Goal: Transaction & Acquisition: Download file/media

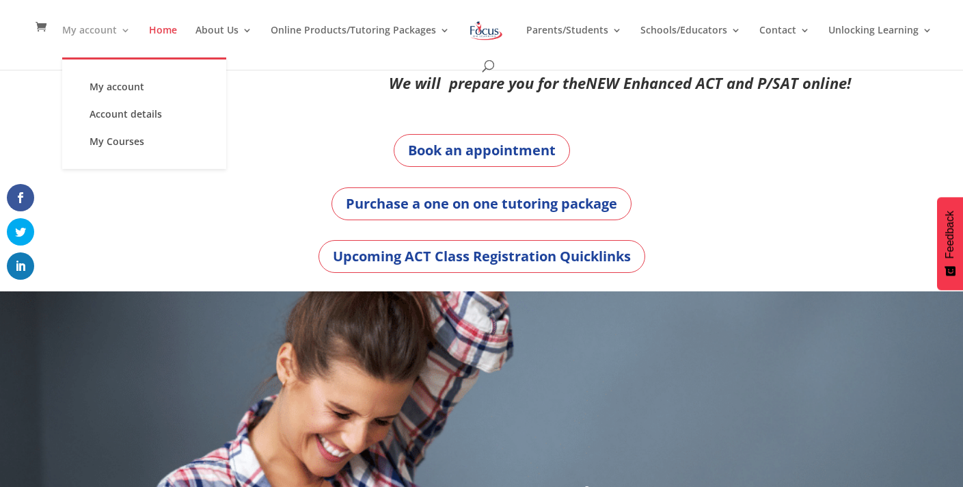
click at [91, 36] on link "My account" at bounding box center [96, 41] width 68 height 32
click at [100, 79] on link "My account" at bounding box center [144, 86] width 137 height 27
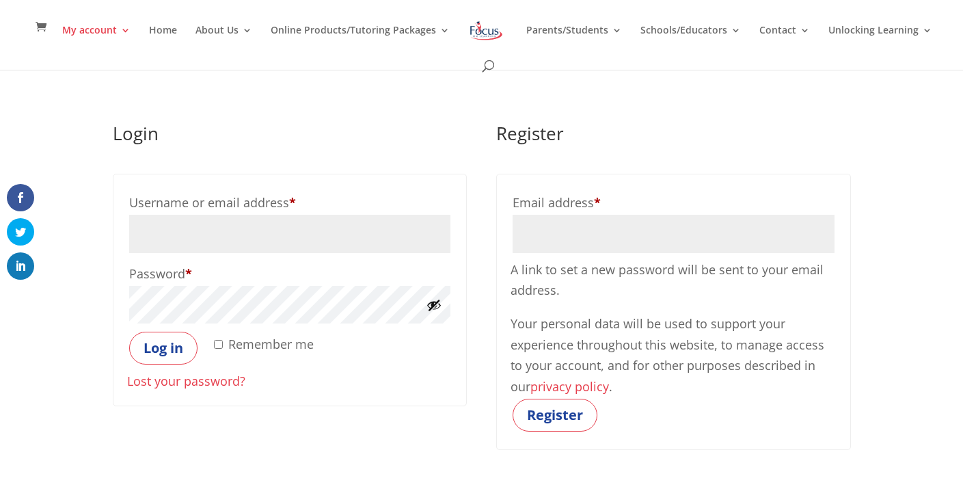
click at [170, 231] on input "Username or email address * Required" at bounding box center [289, 234] width 321 height 38
type input "willfleury@icloud.com"
click at [129, 332] on button "Log in" at bounding box center [163, 348] width 68 height 33
click at [175, 347] on button "Log in" at bounding box center [163, 348] width 68 height 33
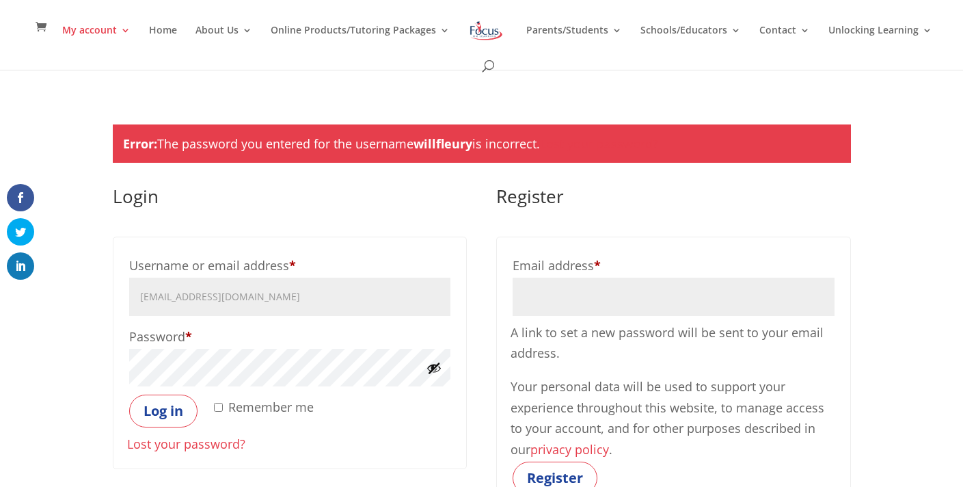
click at [129, 394] on button "Log in" at bounding box center [163, 410] width 68 height 33
click at [147, 425] on button "Log in" at bounding box center [163, 410] width 68 height 33
click at [427, 366] on button "Show password" at bounding box center [434, 367] width 15 height 15
click at [129, 394] on button "Log in" at bounding box center [163, 410] width 68 height 33
click at [152, 424] on button "Log in" at bounding box center [163, 410] width 68 height 33
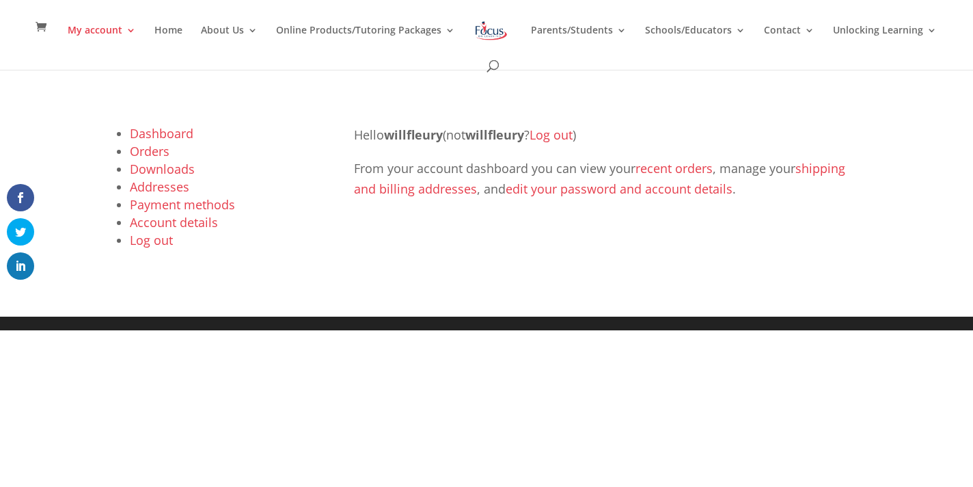
click at [153, 148] on link "Orders" at bounding box center [150, 151] width 40 height 16
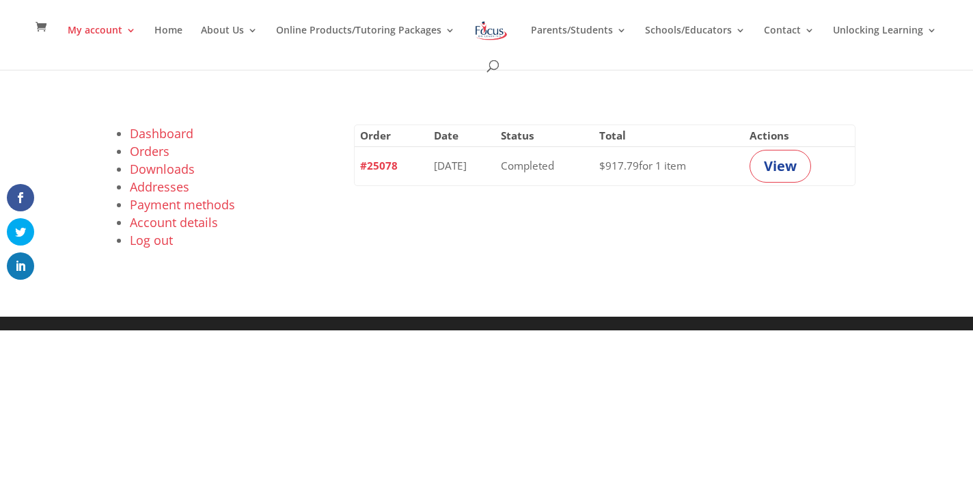
click at [170, 221] on link "Account details" at bounding box center [174, 222] width 88 height 16
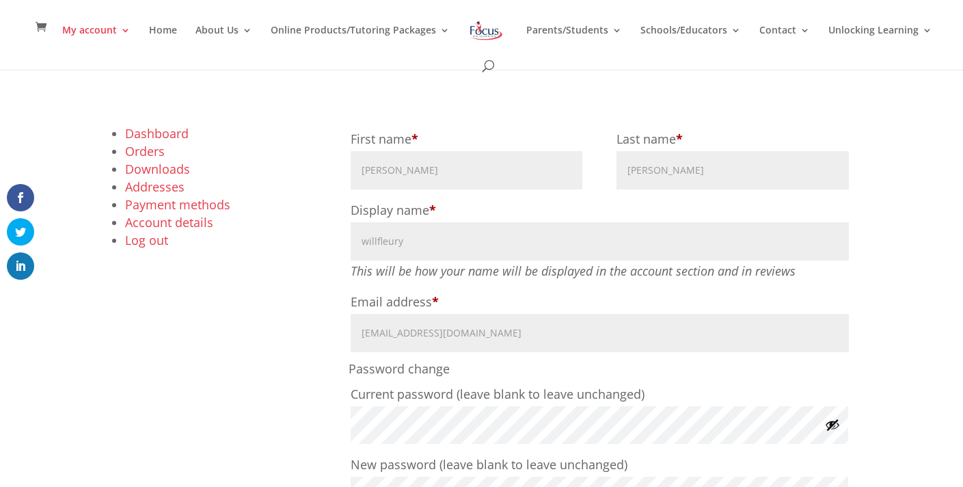
click at [151, 137] on link "Dashboard" at bounding box center [157, 133] width 64 height 16
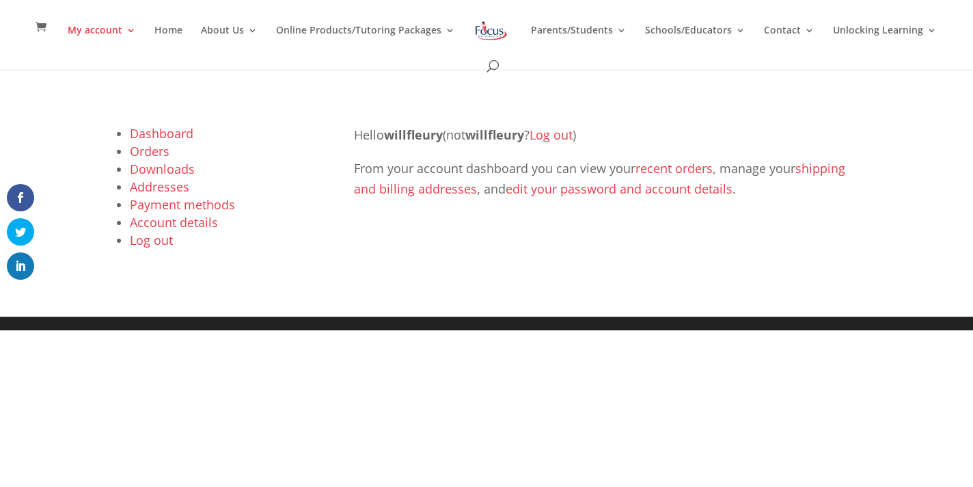
click at [688, 165] on link "recent orders" at bounding box center [674, 168] width 77 height 16
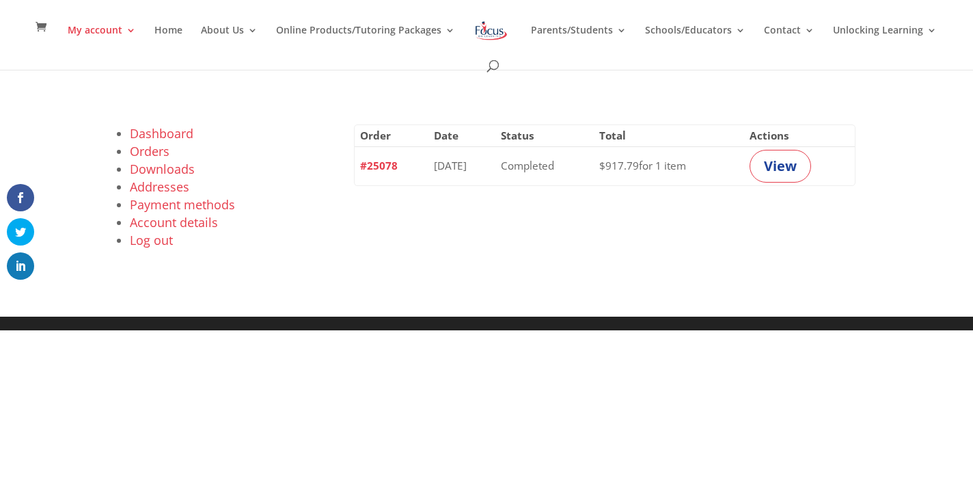
click at [154, 172] on link "Downloads" at bounding box center [162, 169] width 65 height 16
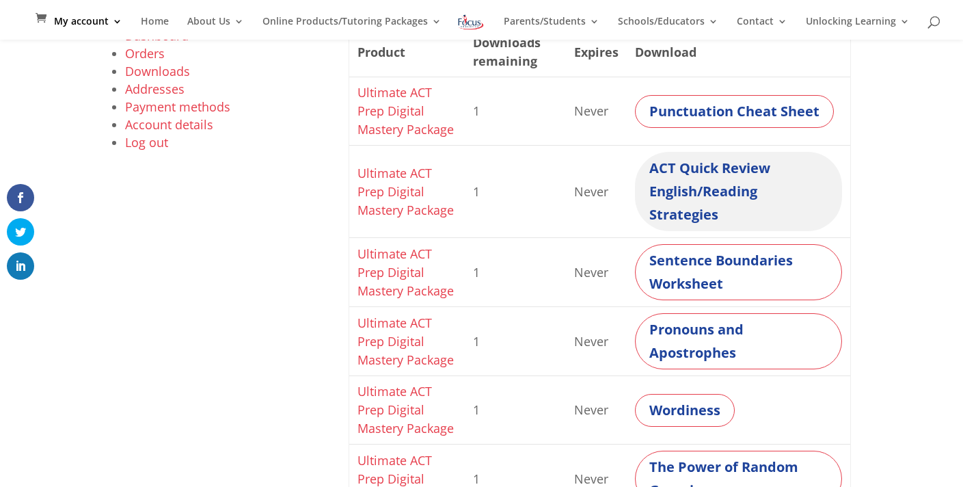
scroll to position [62, 0]
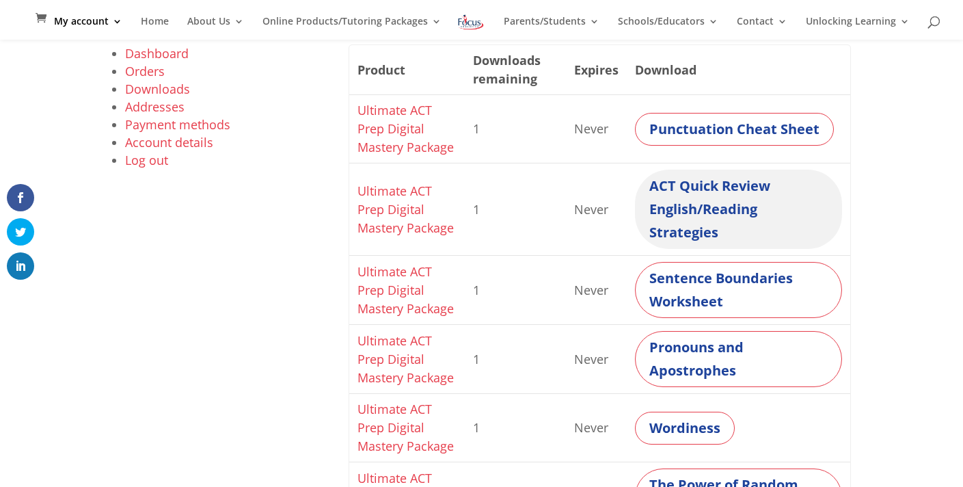
click at [700, 191] on link "ACT Quick Review English/Reading Strategies" at bounding box center [738, 209] width 207 height 79
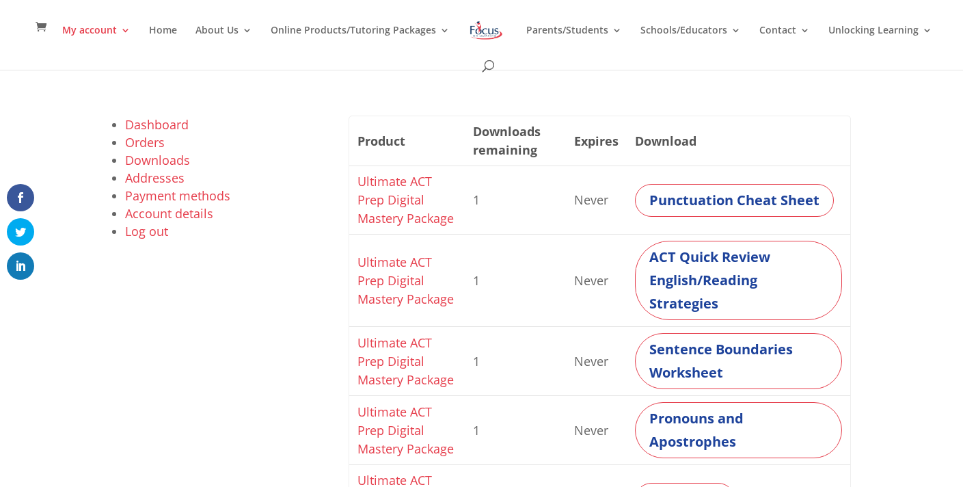
scroll to position [0, 0]
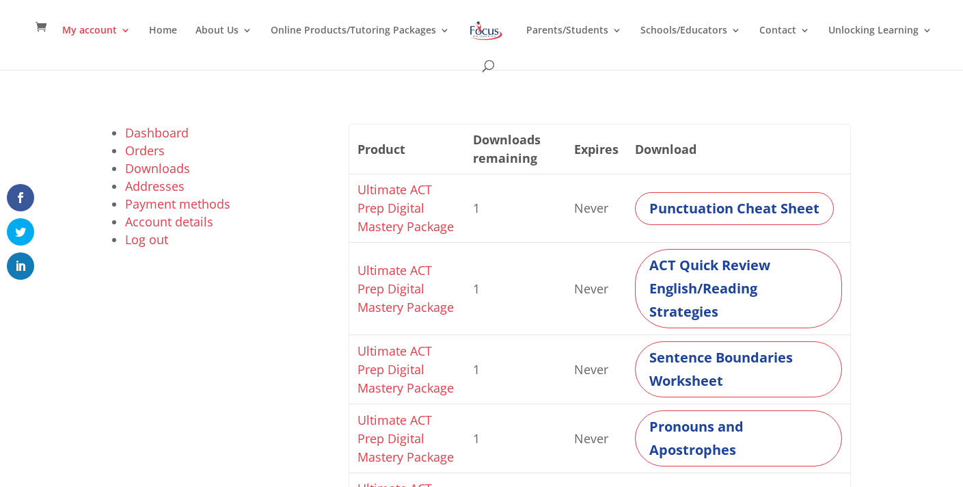
click at [173, 213] on link "Account details" at bounding box center [169, 221] width 88 height 16
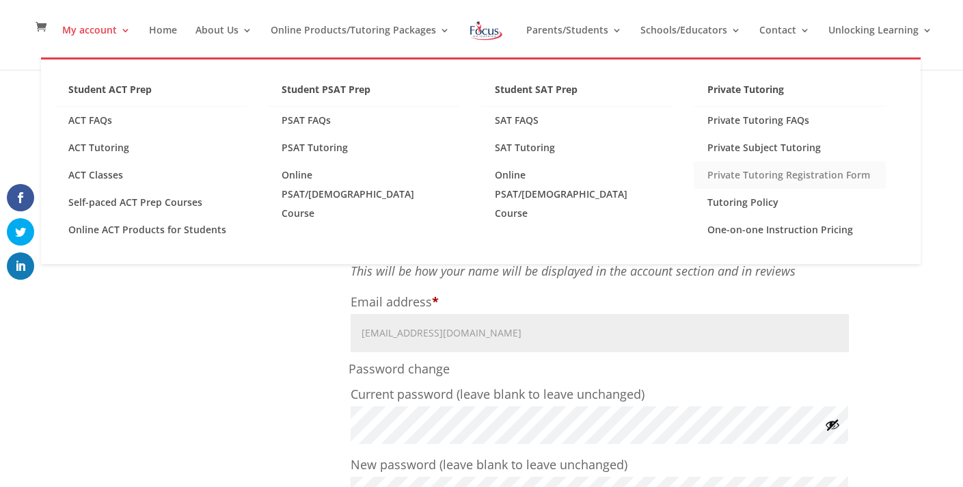
click at [748, 176] on link "Private Tutoring Registration Form" at bounding box center [790, 174] width 192 height 27
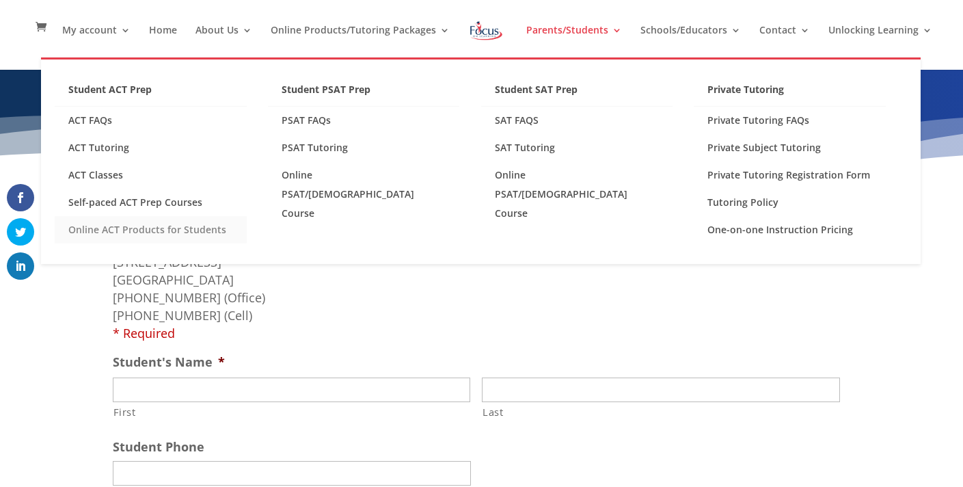
click at [116, 229] on link "Online ACT Products for Students" at bounding box center [151, 229] width 192 height 27
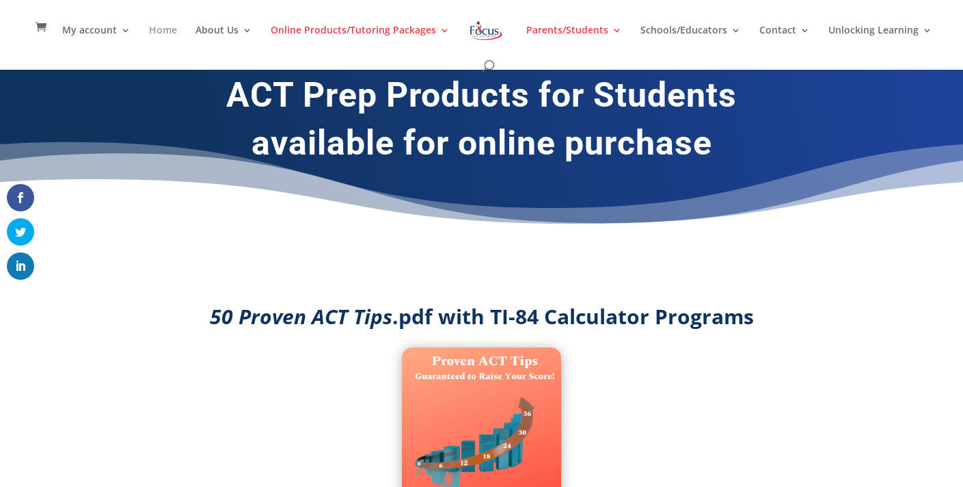
click at [153, 31] on link "Home" at bounding box center [163, 41] width 28 height 32
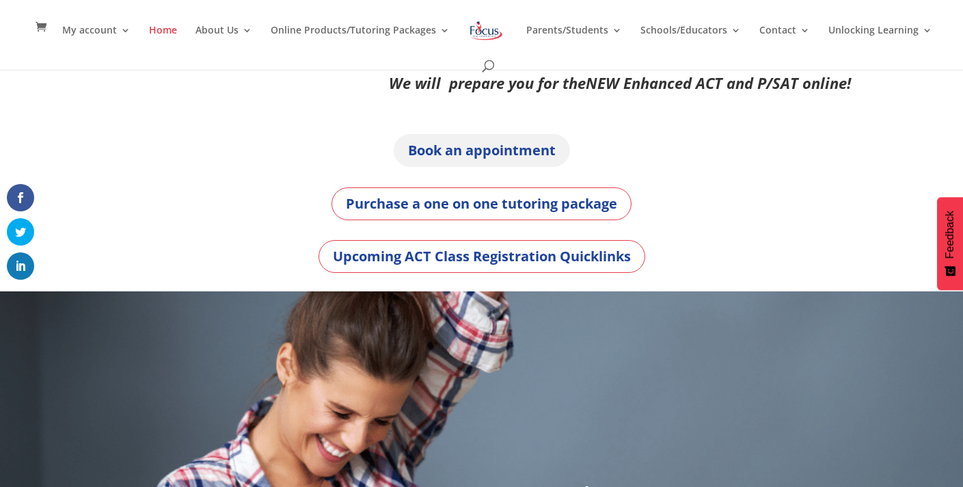
click at [500, 149] on link "Book an appointment" at bounding box center [482, 150] width 176 height 33
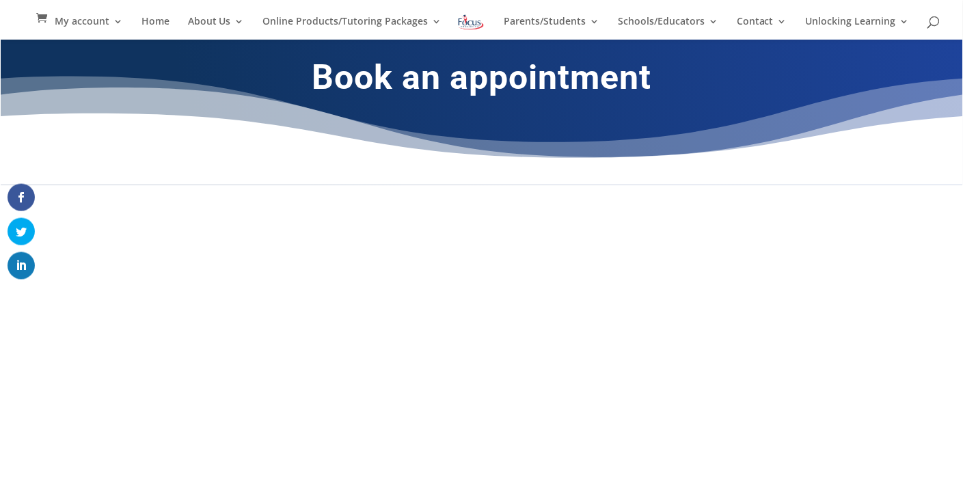
scroll to position [96, 0]
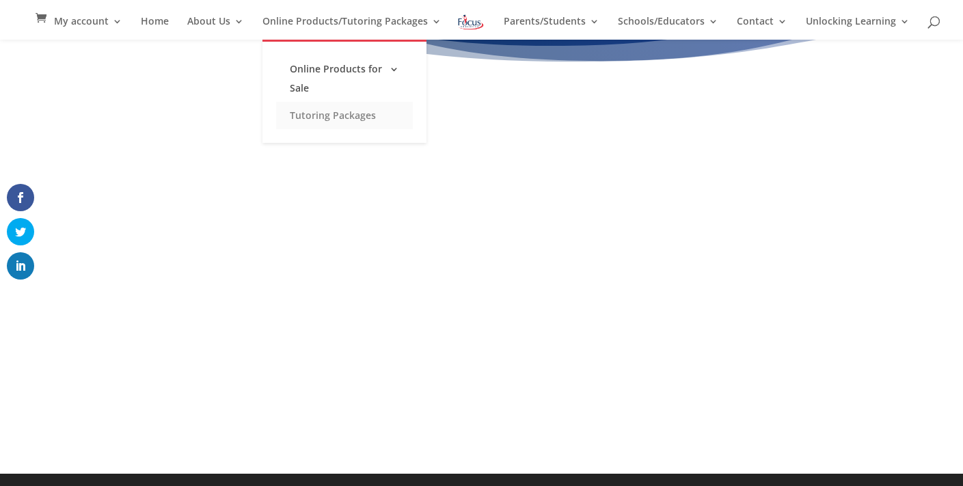
click at [343, 116] on link "Tutoring Packages" at bounding box center [344, 115] width 137 height 27
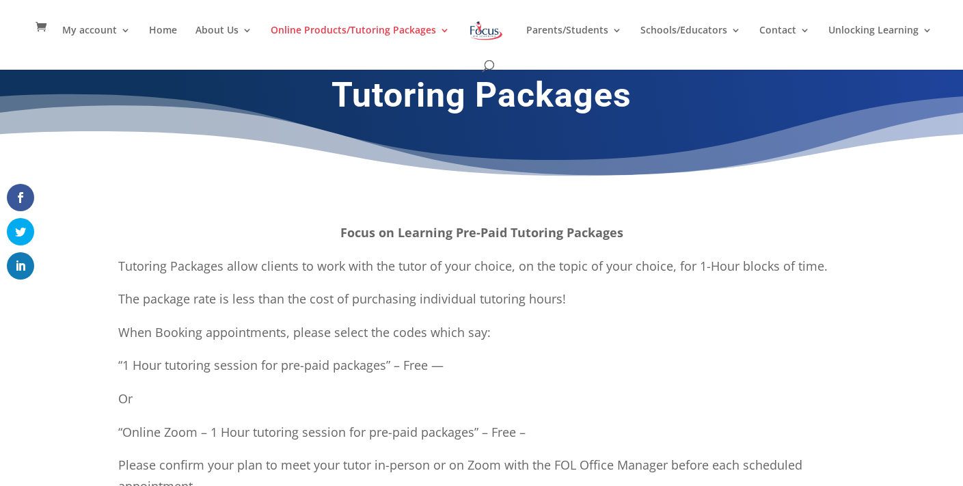
click at [150, 22] on div "My account My account Account details My Courses Logout Home About Us About FOL…" at bounding box center [481, 35] width 921 height 70
click at [150, 30] on link "Home" at bounding box center [163, 41] width 28 height 32
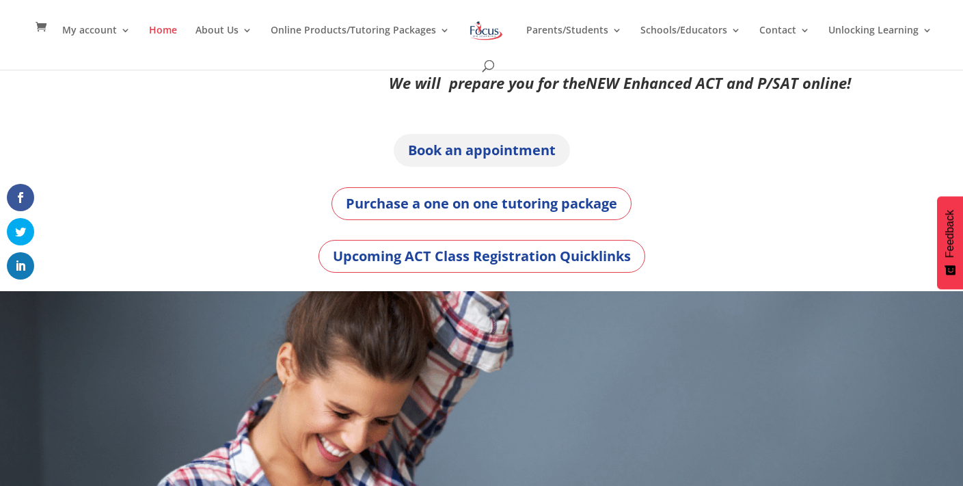
click at [461, 150] on link "Book an appointment" at bounding box center [482, 150] width 176 height 33
